Goal: Information Seeking & Learning: Find specific fact

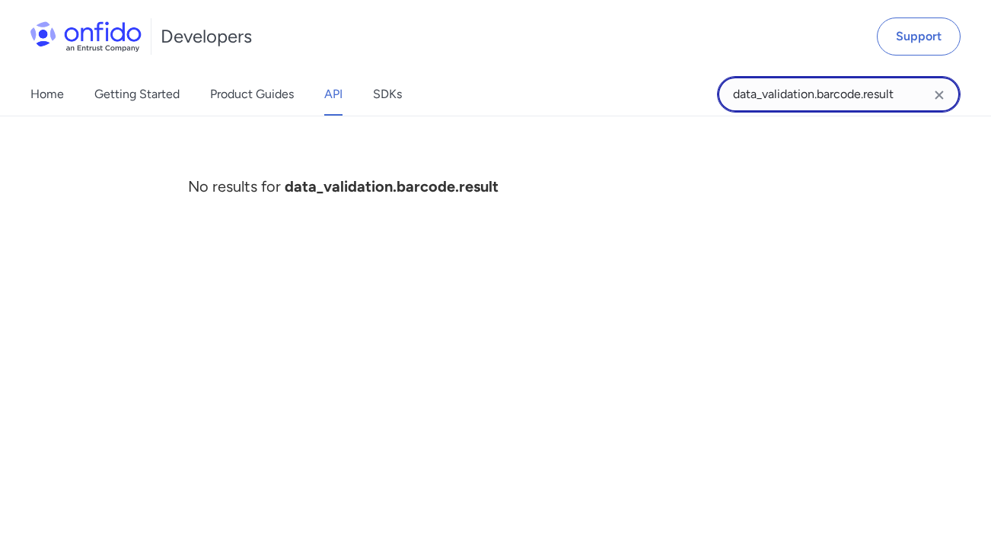
click at [809, 95] on input "data_validation.barcode.result" at bounding box center [838, 94] width 243 height 37
type input "barcode result"
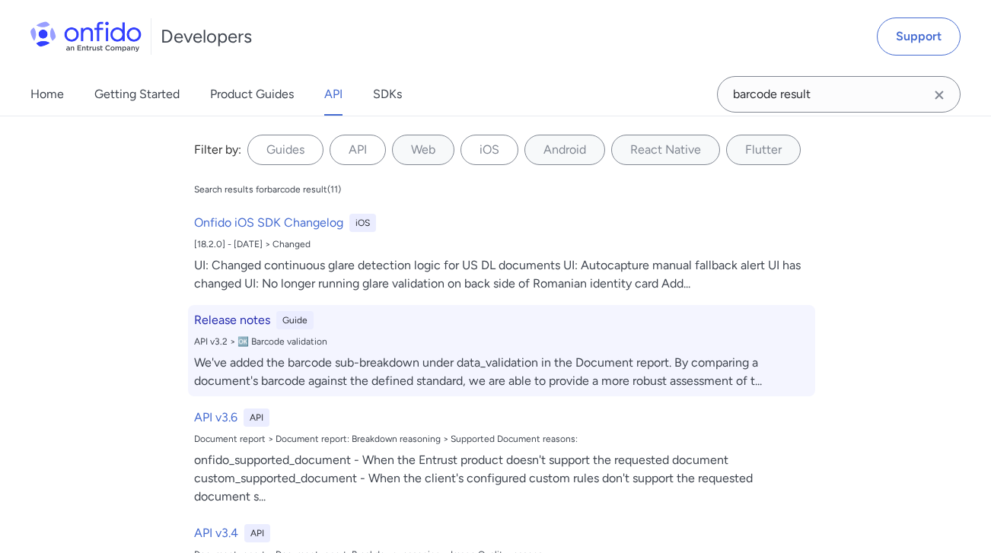
click at [408, 374] on div "We've added the barcode sub-breakdown under data_validation in the Document rep…" at bounding box center [501, 372] width 615 height 37
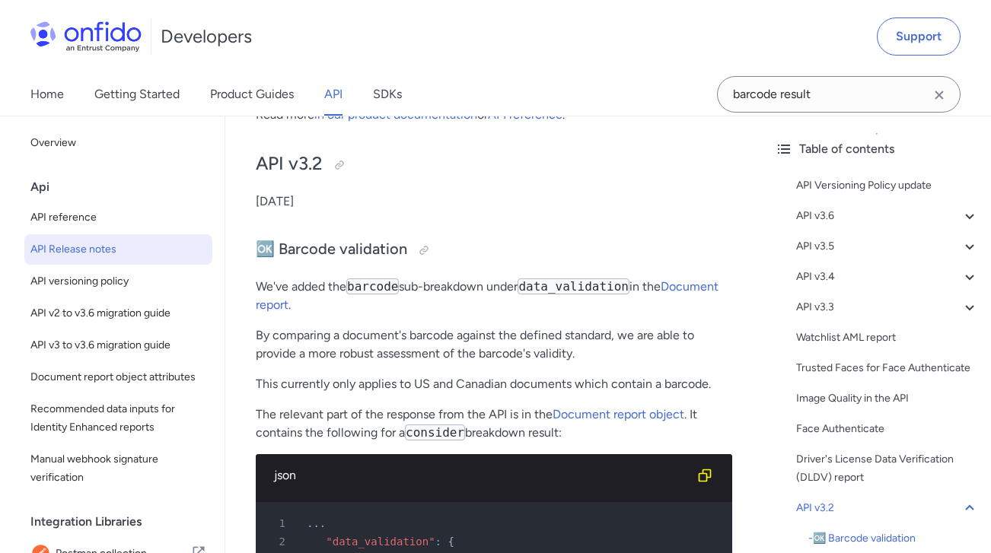
scroll to position [6076, 0]
